Goal: Communication & Community: Participate in discussion

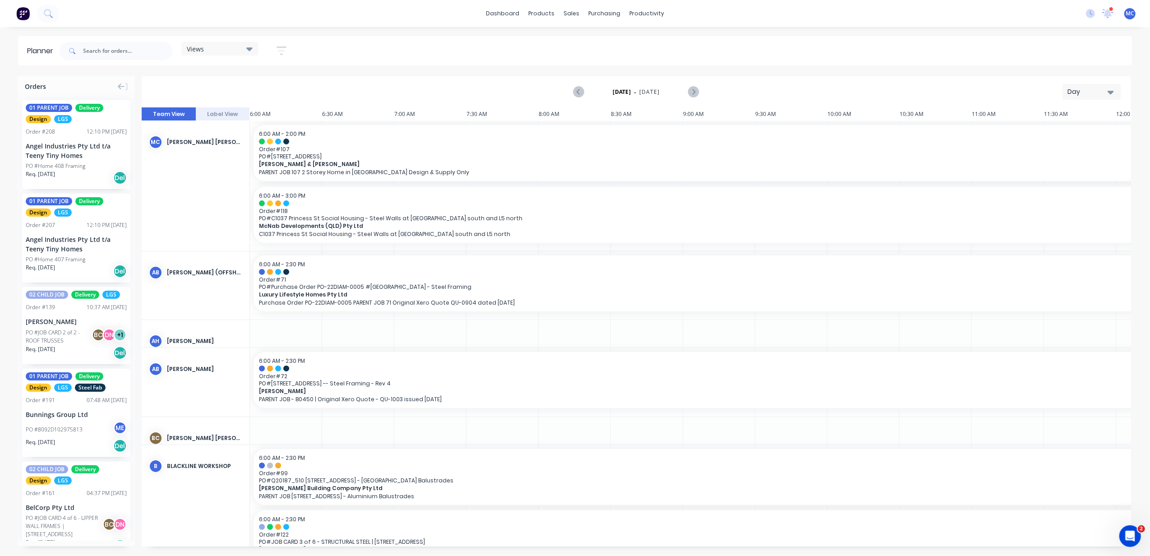
scroll to position [0, 349]
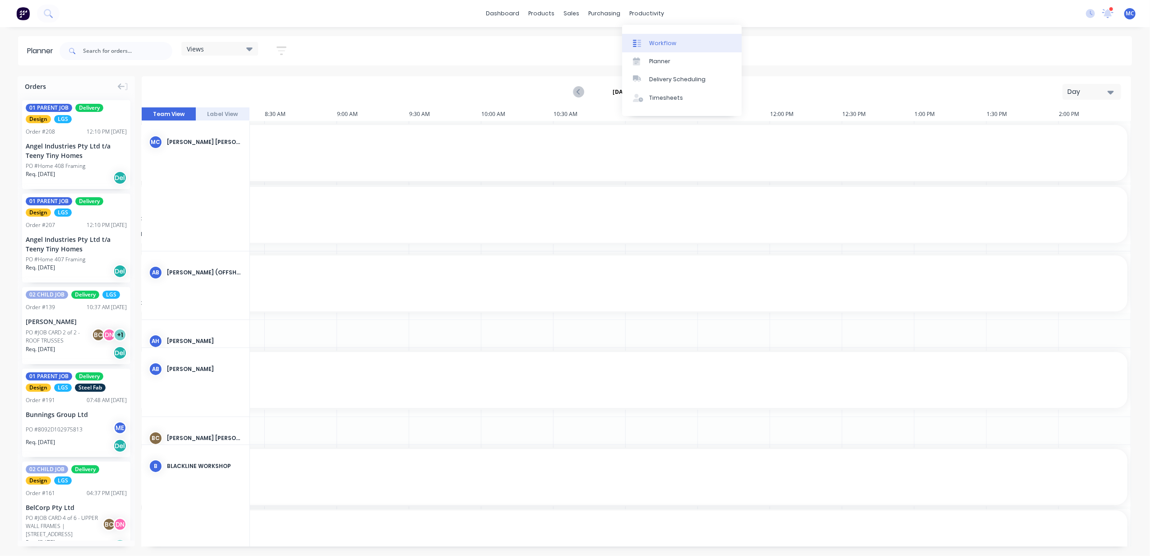
click at [654, 46] on div "Workflow" at bounding box center [662, 43] width 27 height 8
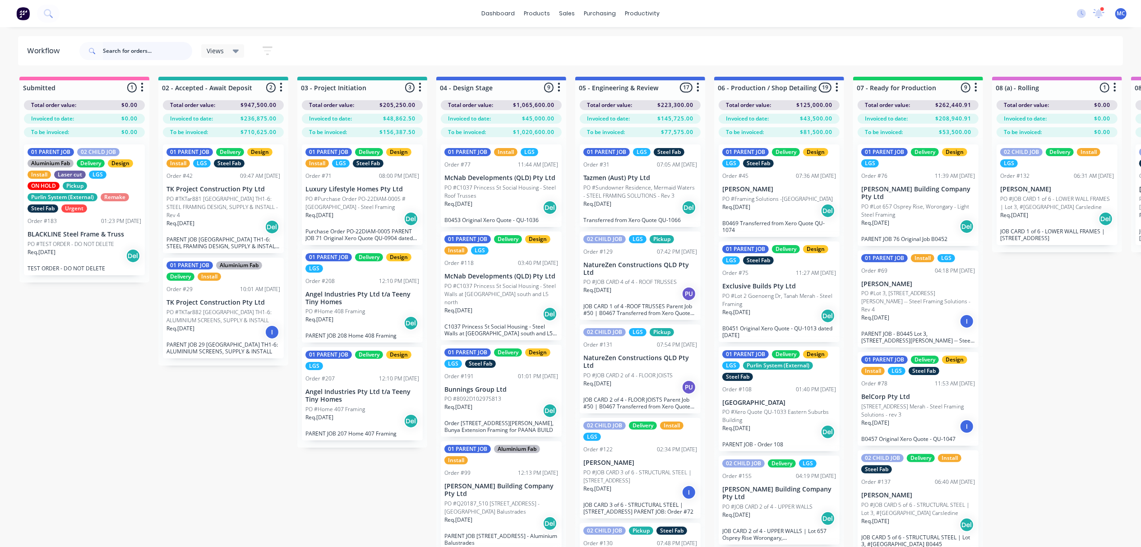
click at [114, 50] on input "text" at bounding box center [147, 51] width 89 height 18
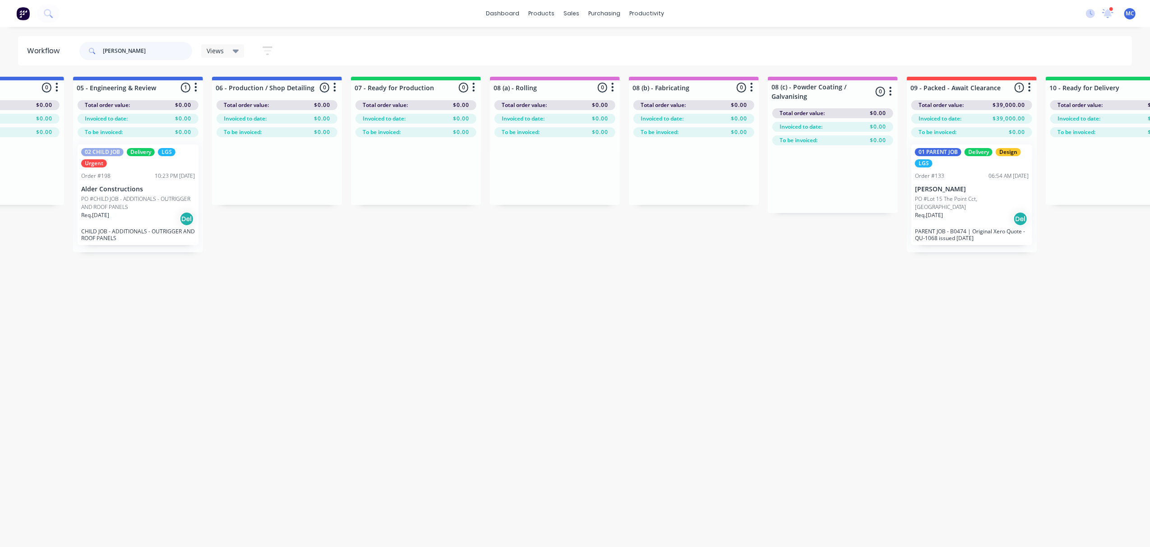
scroll to position [0, 675]
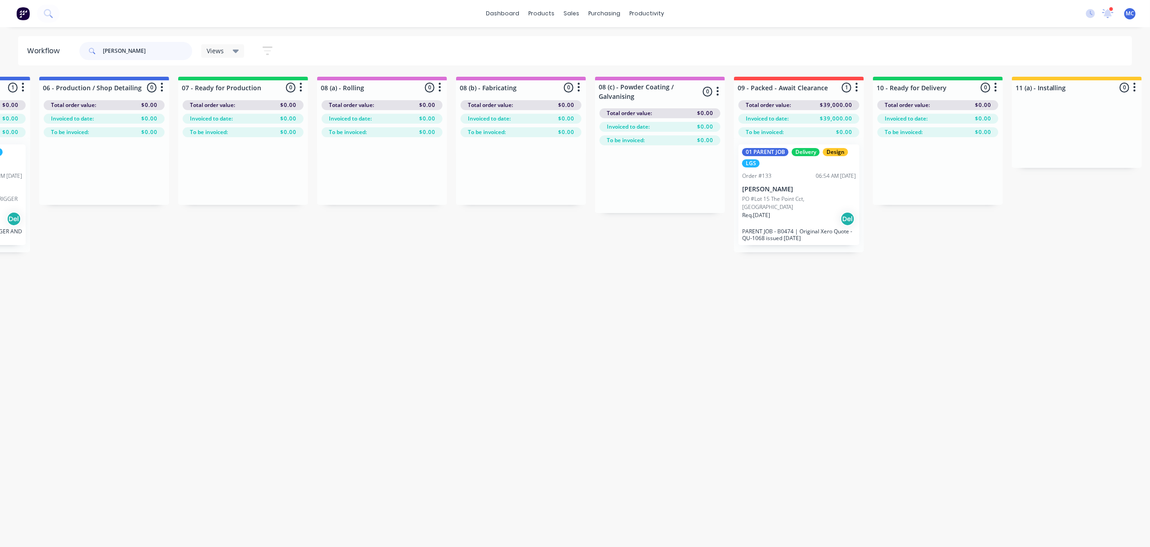
type input "[PERSON_NAME]"
click at [789, 168] on div "01 PARENT JOB Delivery Design LGS Order #133 06:54 AM [DATE] [PERSON_NAME] PO #…" at bounding box center [798, 194] width 121 height 101
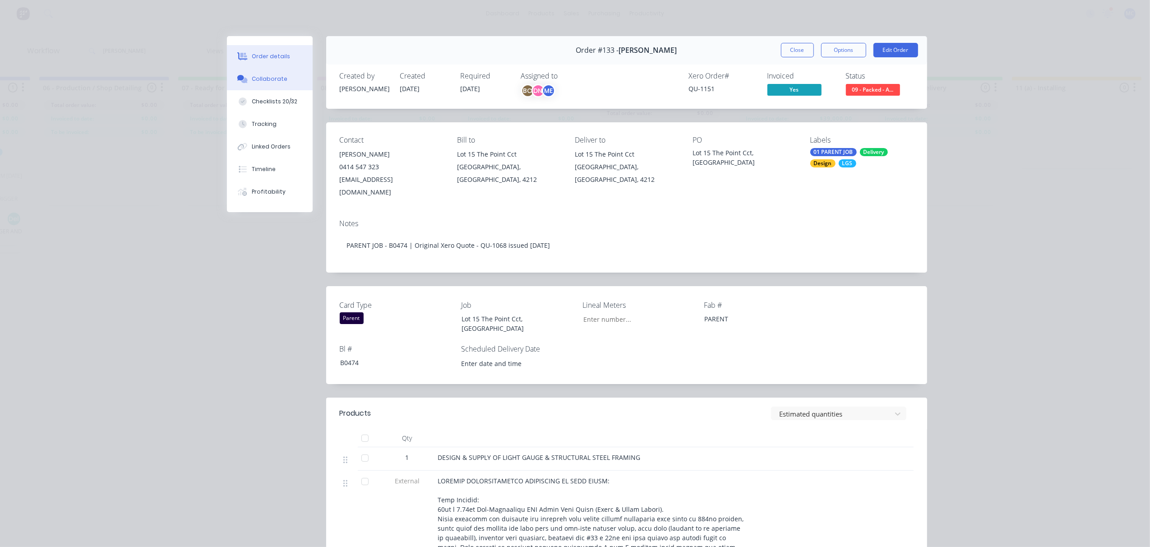
click at [261, 75] on div "Collaborate" at bounding box center [270, 79] width 36 height 8
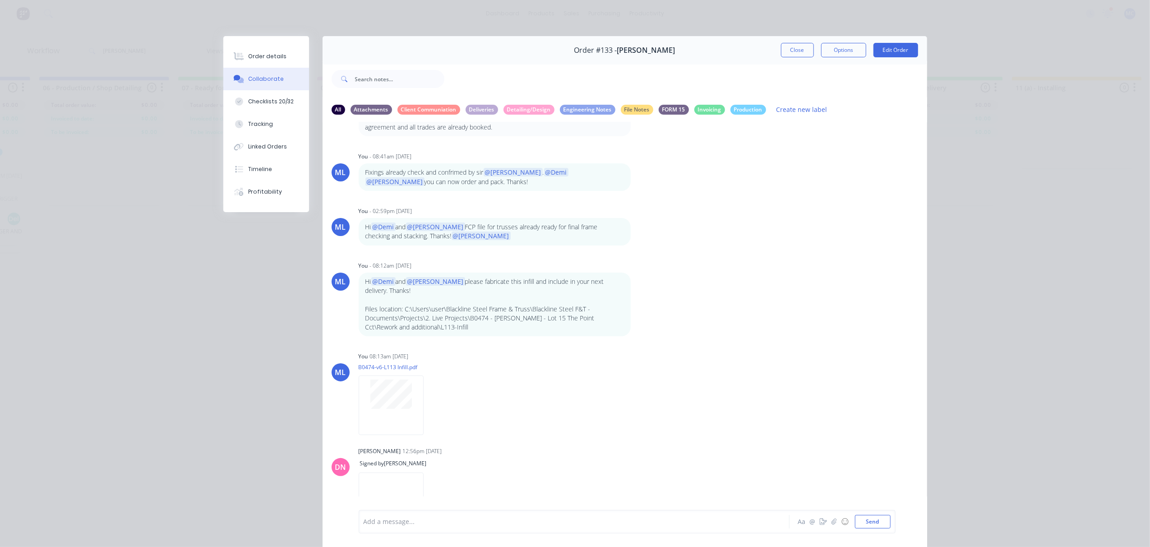
scroll to position [51, 0]
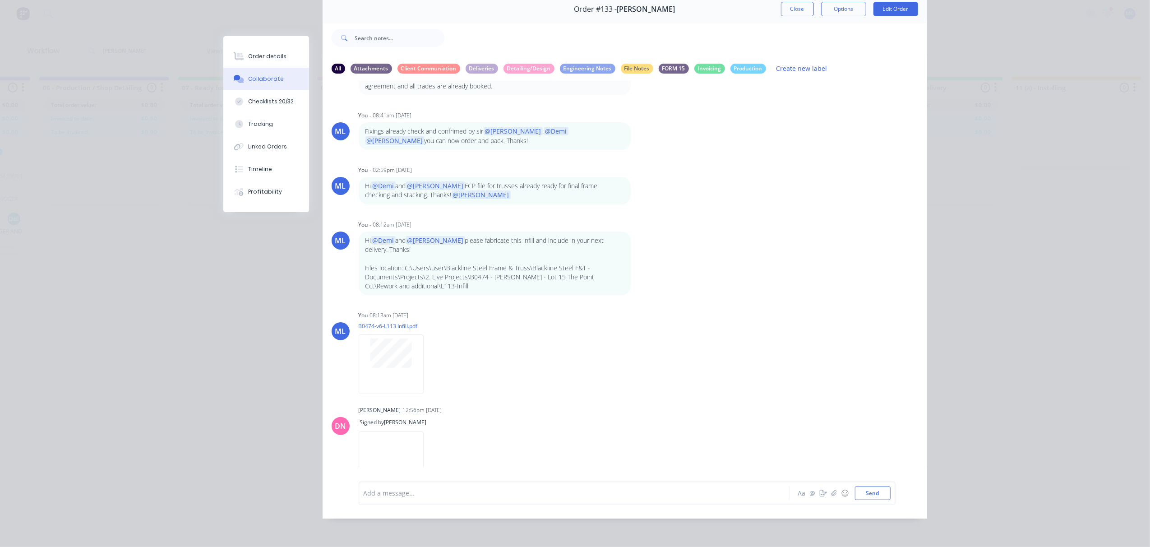
click at [421, 499] on div "Add a message..." at bounding box center [560, 493] width 395 height 14
click at [384, 493] on span "opening packers were endorsed to production f" at bounding box center [436, 492] width 144 height 9
click at [583, 492] on div "opening U channel packers were endorsed to production f" at bounding box center [561, 492] width 395 height 9
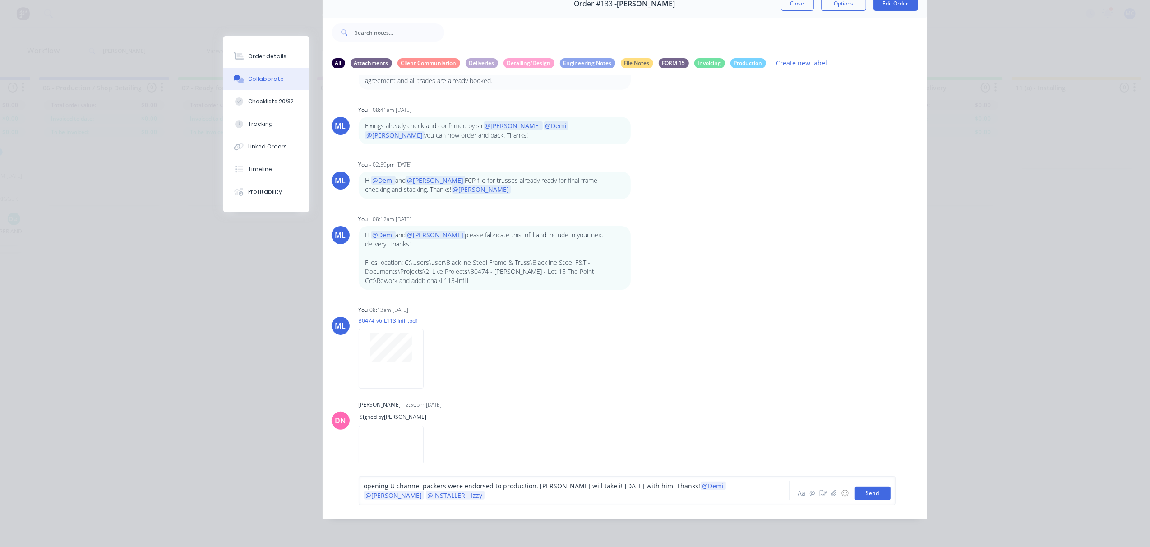
click at [872, 495] on button "Send" at bounding box center [873, 493] width 36 height 14
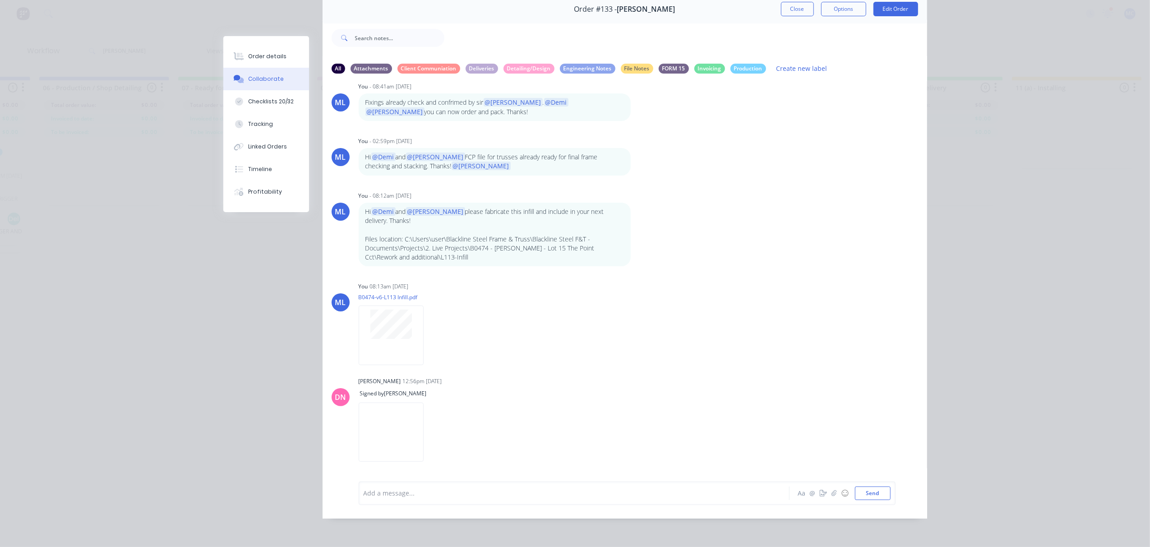
scroll to position [702, 0]
